Goal: Check status: Check status

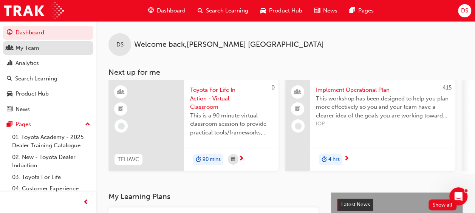
click at [26, 43] on div "My Team" at bounding box center [48, 47] width 83 height 9
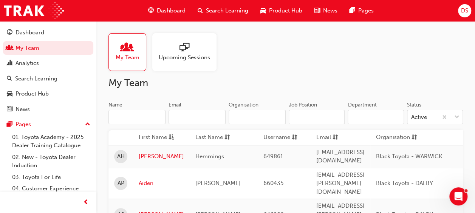
click at [144, 123] on input "Name" at bounding box center [137, 117] width 57 height 14
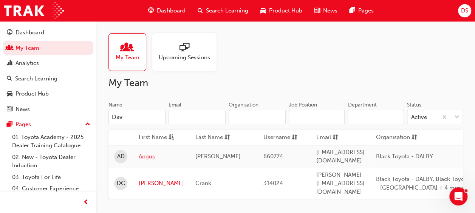
type input "Dav"
drag, startPoint x: 152, startPoint y: 155, endPoint x: 146, endPoint y: 154, distance: 5.7
click at [145, 153] on link "Angus" at bounding box center [161, 156] width 45 height 9
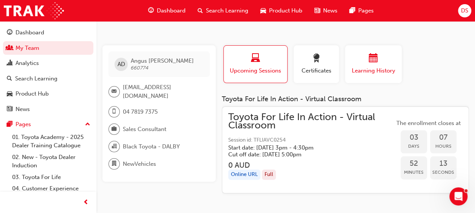
click at [376, 64] on span "calendar-icon" at bounding box center [373, 59] width 9 height 10
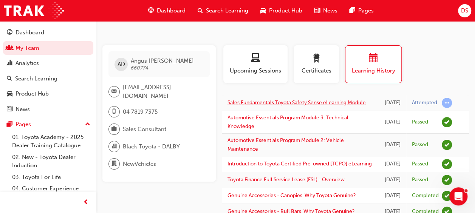
click at [307, 104] on link "Sales Fundamentals Toyota Safety Sense eLearning Module" at bounding box center [297, 102] width 138 height 6
